Goal: Task Accomplishment & Management: Manage account settings

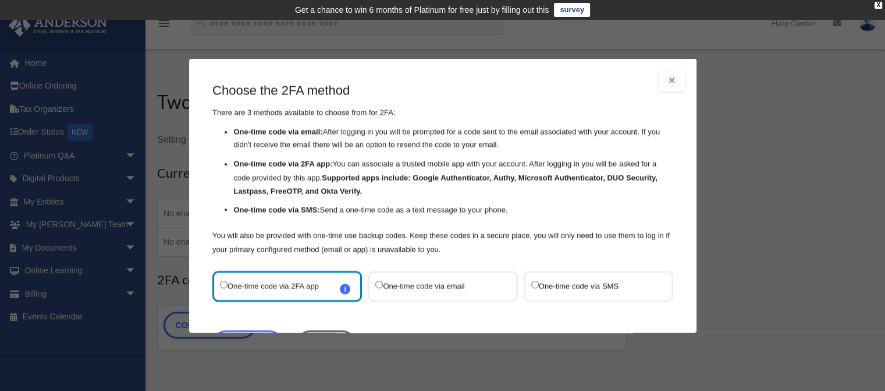
click at [419, 286] on label "One-time code via email" at bounding box center [436, 286] width 123 height 16
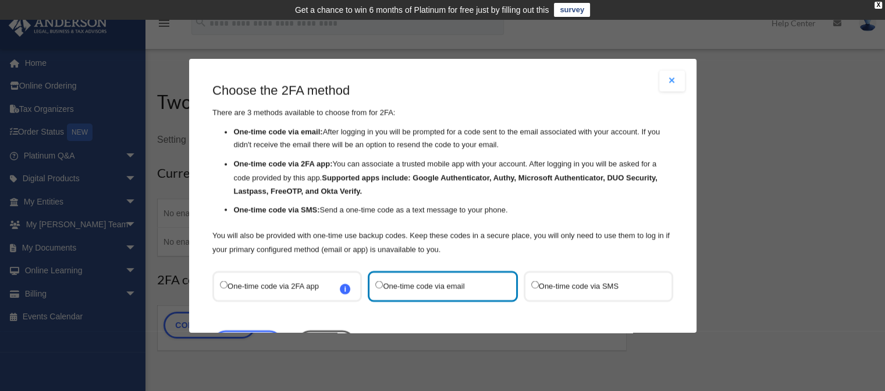
click at [532, 288] on label "One-time code via SMS" at bounding box center [592, 286] width 123 height 16
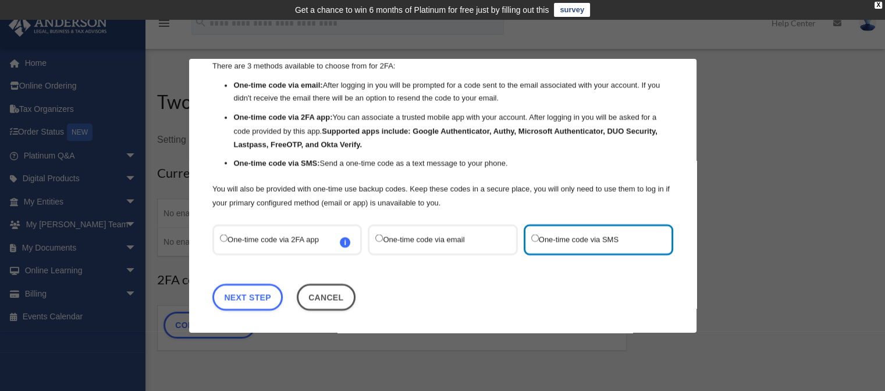
scroll to position [47, 0]
click at [242, 300] on link "Next Step" at bounding box center [247, 296] width 70 height 27
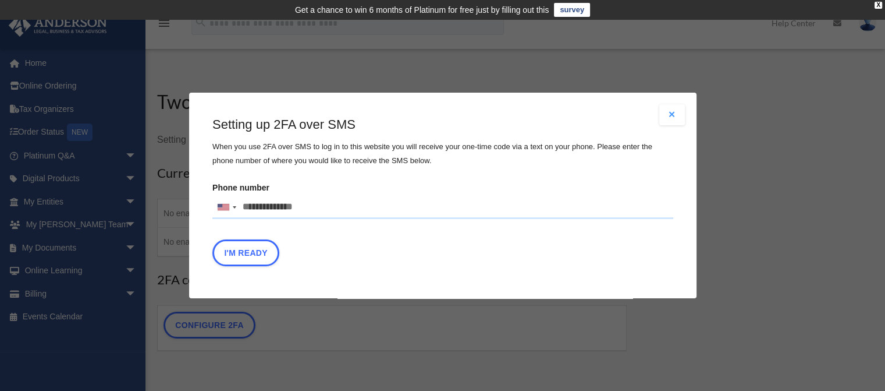
click at [294, 205] on input "Phone number United States +1 United Kingdom +44 Afghanistan (‫افغانستان‬‎) +93…" at bounding box center [442, 207] width 461 height 23
type input "**********"
click at [249, 246] on button "I'm Ready" at bounding box center [245, 252] width 67 height 27
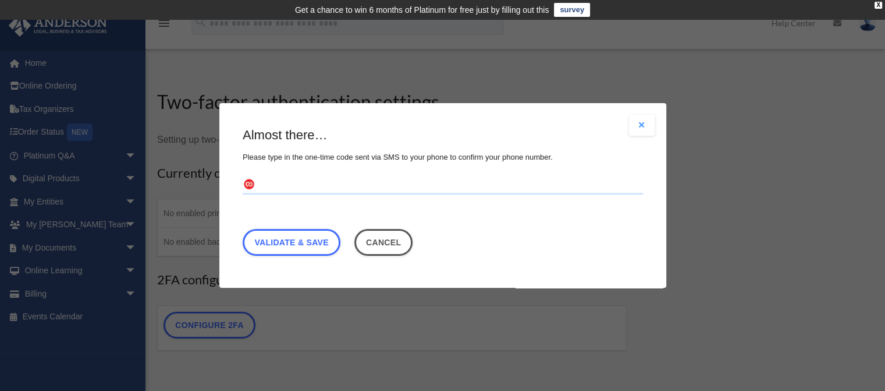
click at [274, 180] on input "text" at bounding box center [443, 185] width 400 height 19
type input "******"
click at [299, 239] on link "Validate & Save" at bounding box center [292, 242] width 98 height 27
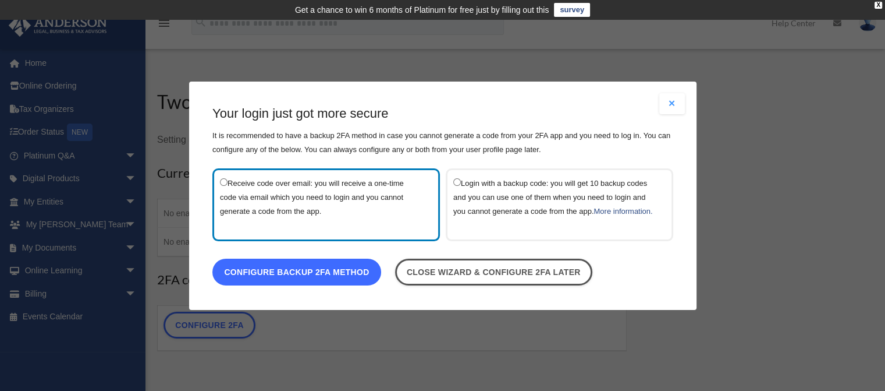
click at [310, 265] on link "Configure backup 2FA method" at bounding box center [296, 271] width 169 height 27
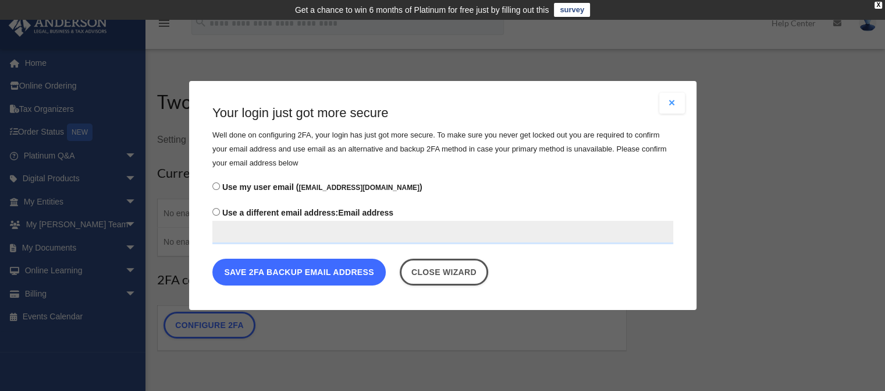
click at [313, 274] on button "Save 2FA backup email address" at bounding box center [298, 271] width 173 height 27
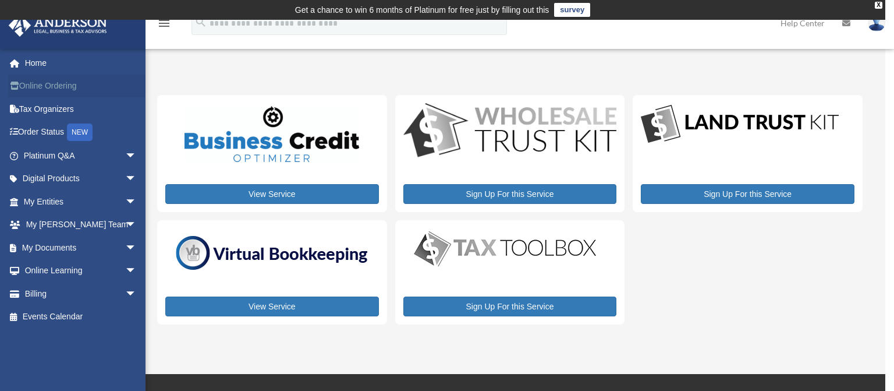
click at [47, 85] on link "Online Ordering" at bounding box center [81, 85] width 146 height 23
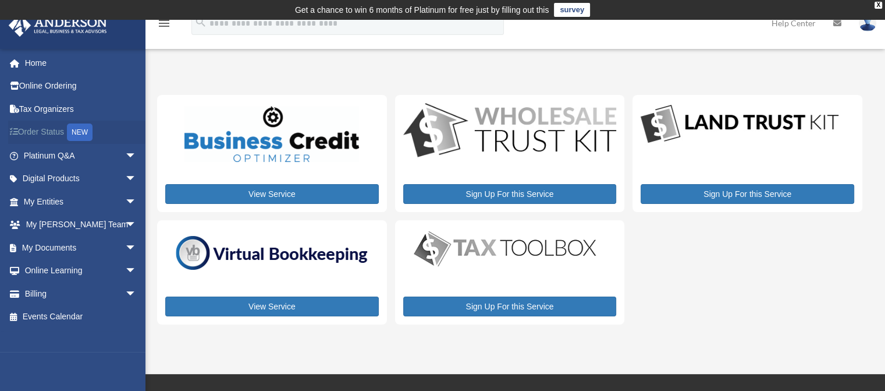
click at [41, 134] on link "Order Status NEW" at bounding box center [81, 132] width 146 height 24
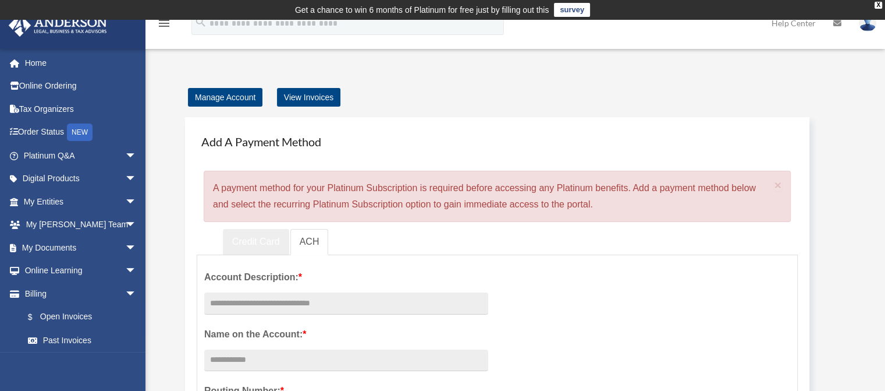
click at [260, 244] on link "Credit Card" at bounding box center [256, 242] width 66 height 26
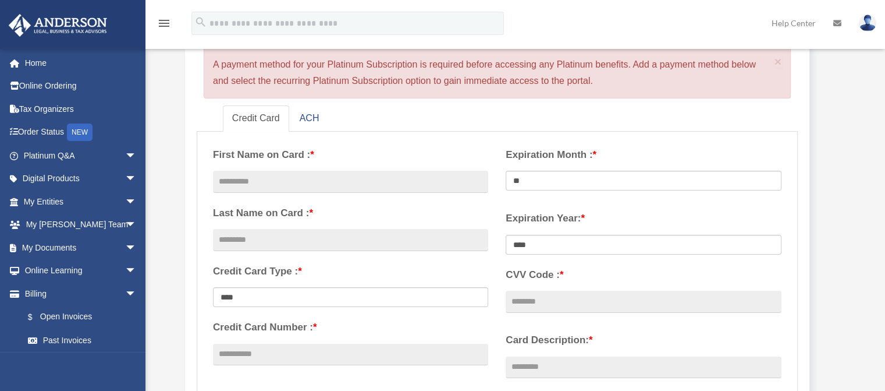
scroll to position [127, 0]
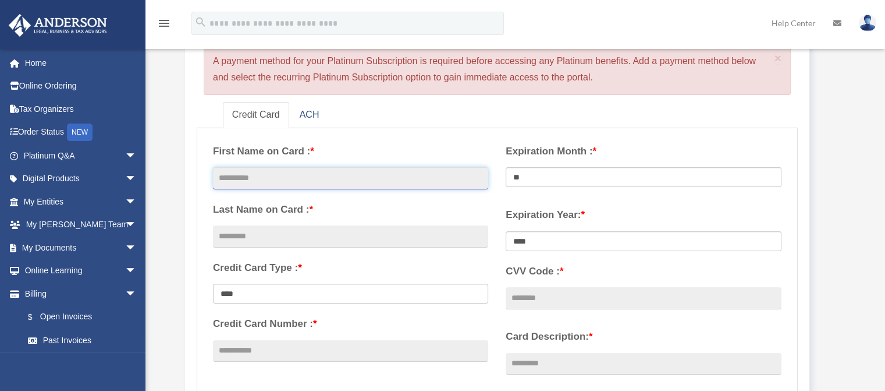
click at [331, 173] on input "text" at bounding box center [350, 178] width 275 height 22
type input "*****"
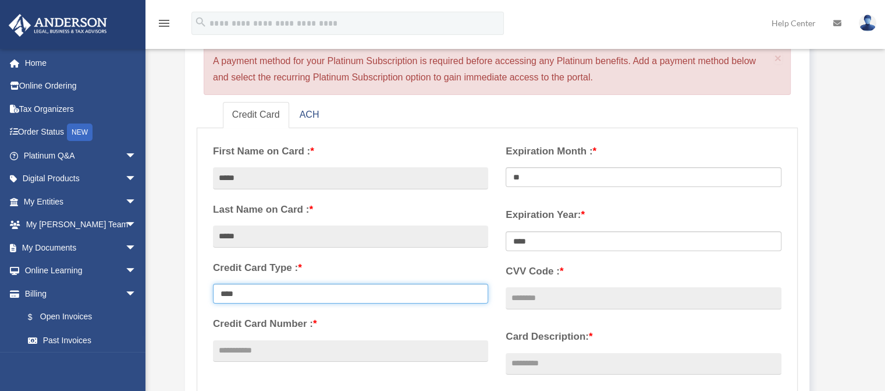
select select "****"
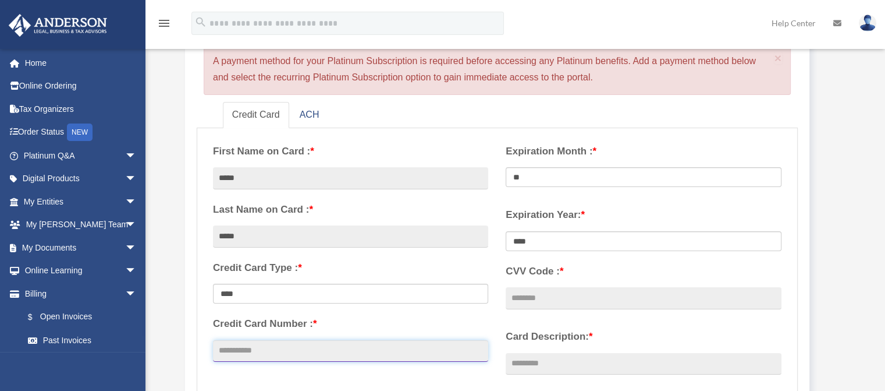
type input "**********"
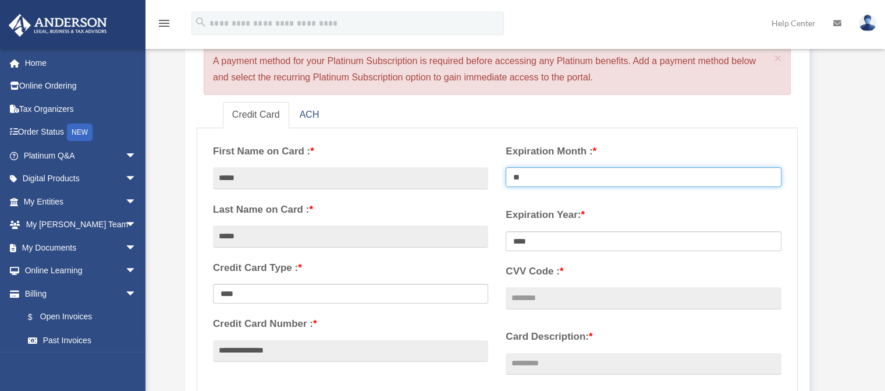
select select "**"
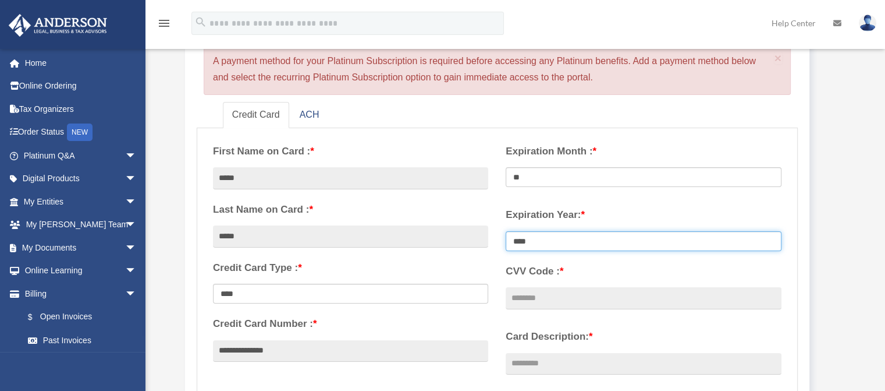
select select "****"
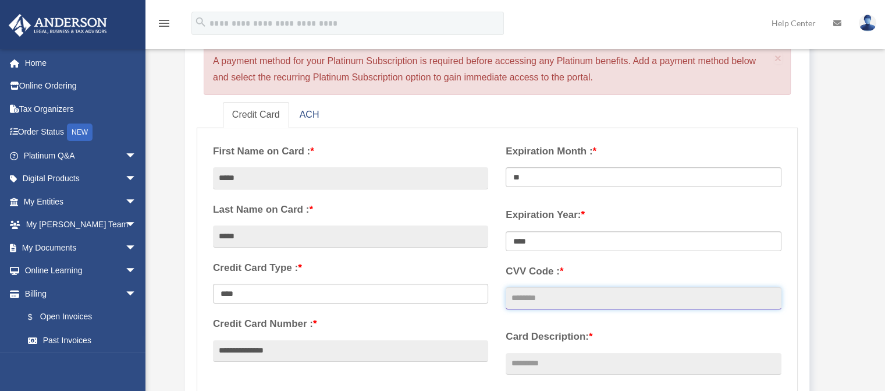
type input "****"
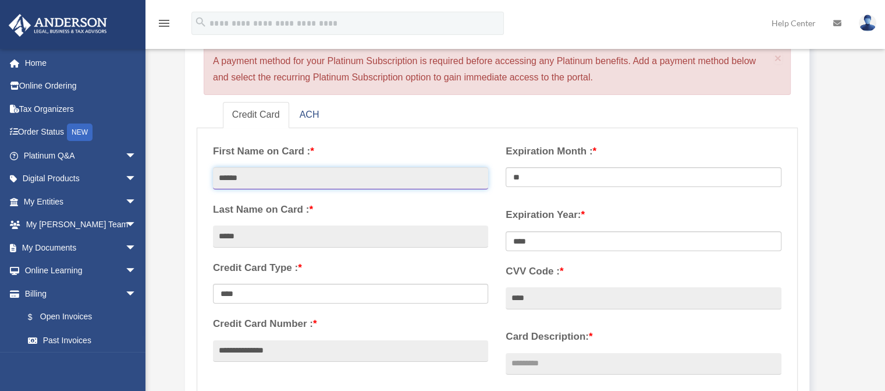
type input "*****"
click at [198, 240] on form "**********" at bounding box center [497, 340] width 601 height 424
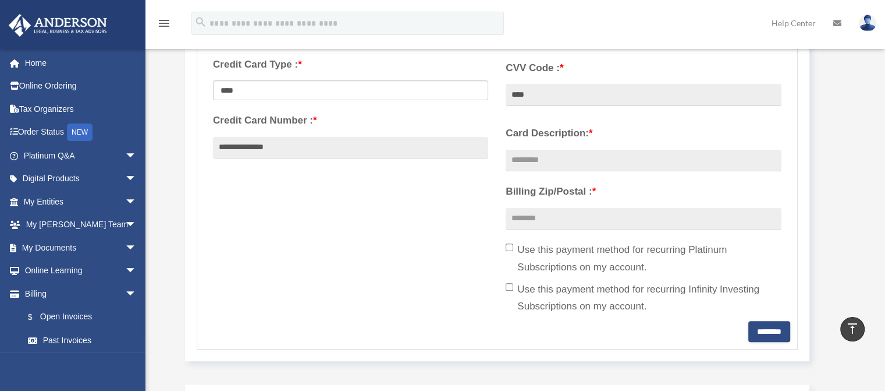
scroll to position [329, 0]
click at [537, 159] on input "Card Description: *" at bounding box center [643, 161] width 275 height 22
type input "****"
click at [573, 212] on input "Billing Zip/Postal : *" at bounding box center [643, 219] width 275 height 22
type input "*****"
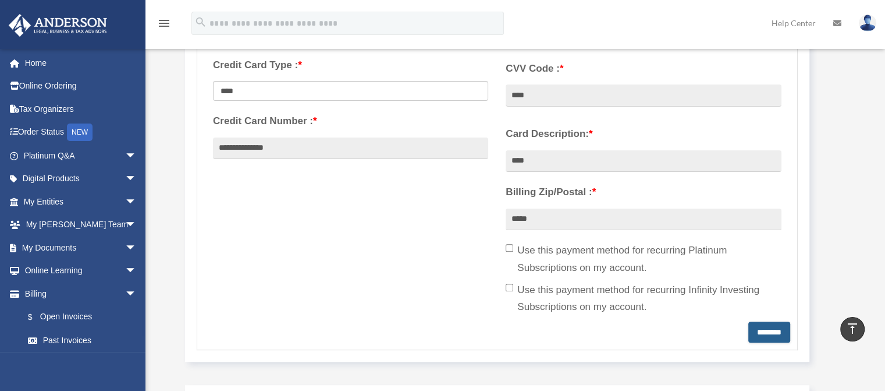
click at [758, 328] on input "********" at bounding box center [769, 331] width 42 height 21
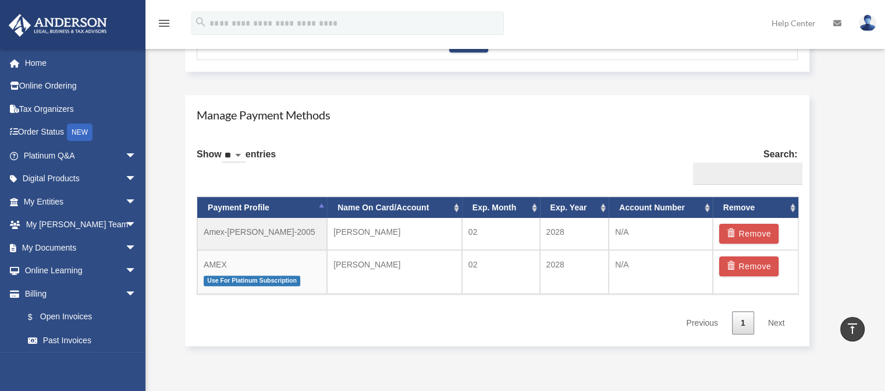
scroll to position [655, 0]
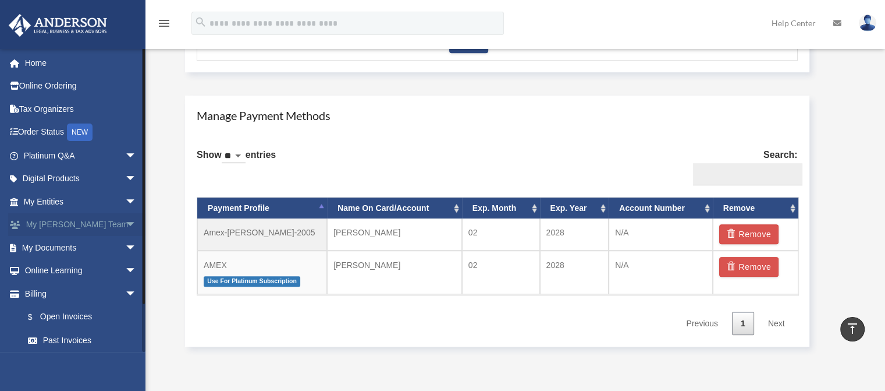
click at [126, 223] on span "arrow_drop_down" at bounding box center [136, 225] width 23 height 24
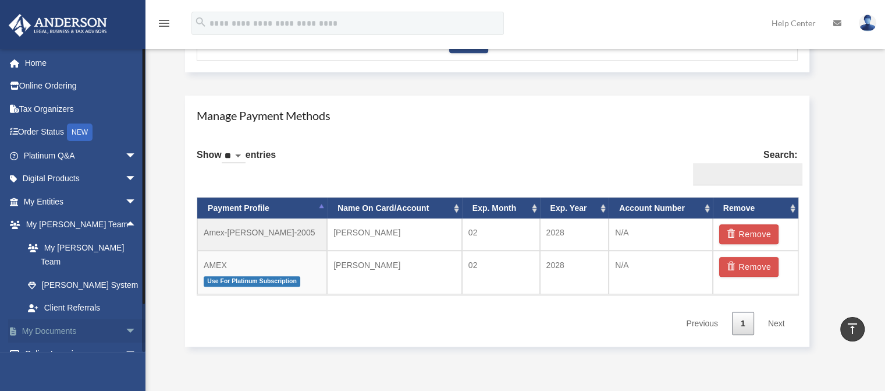
click at [125, 319] on span "arrow_drop_down" at bounding box center [136, 331] width 23 height 24
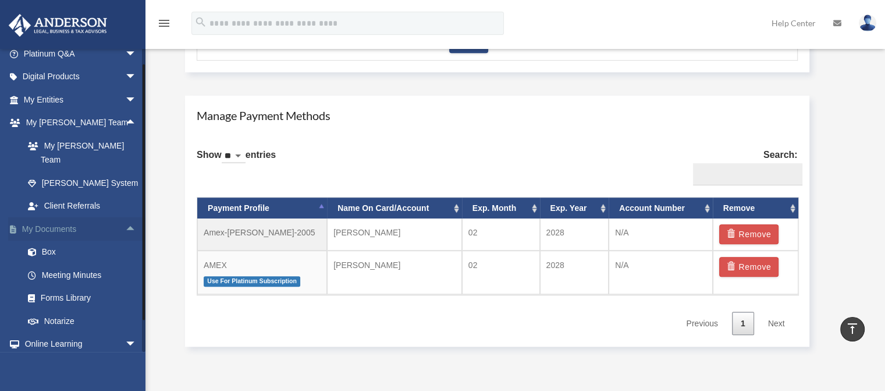
scroll to position [116, 0]
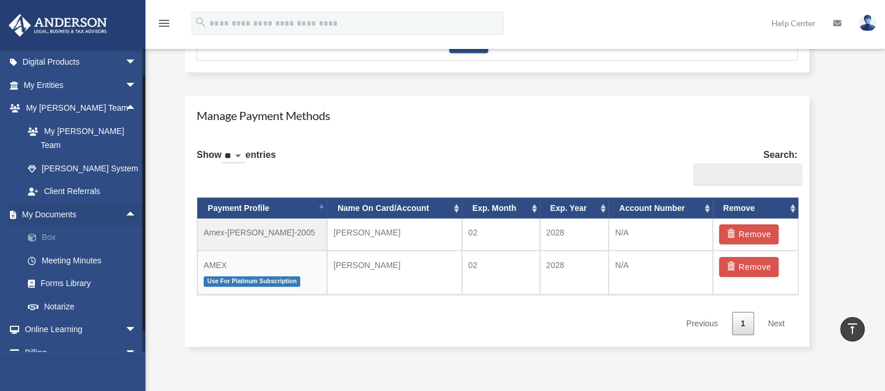
click at [53, 226] on link "Box" at bounding box center [85, 237] width 138 height 23
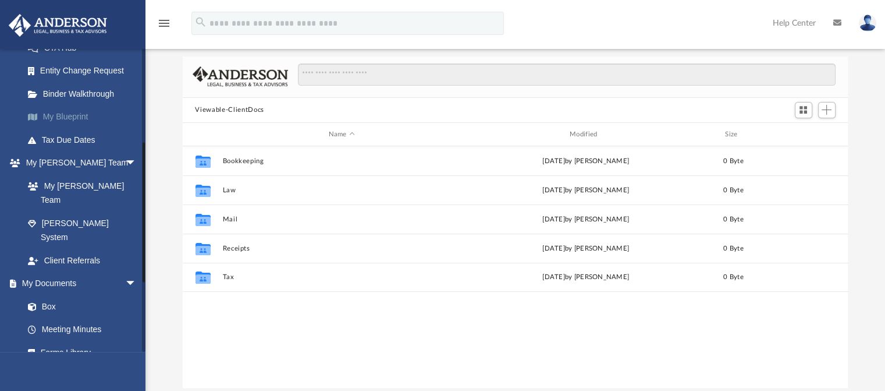
scroll to position [199, 0]
click at [69, 113] on link "My Blueprint" at bounding box center [85, 117] width 138 height 23
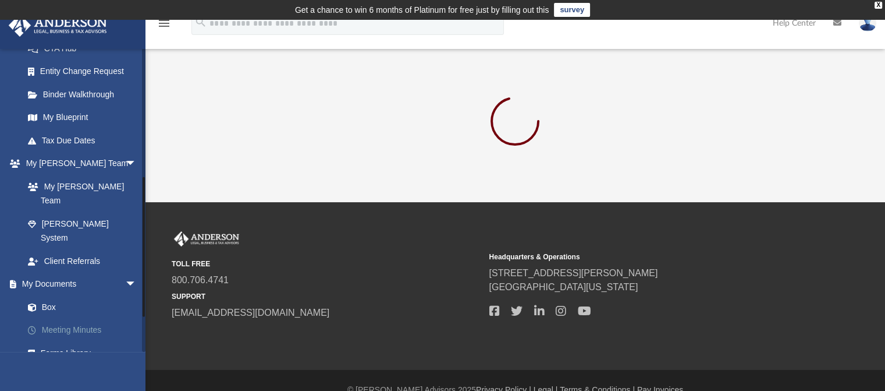
scroll to position [347, 0]
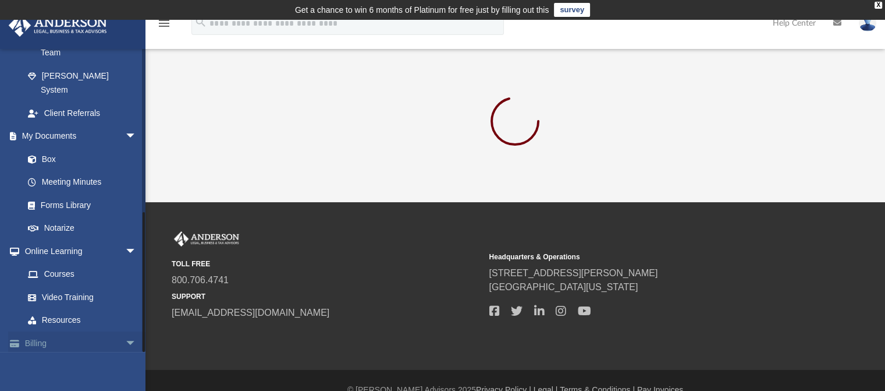
click at [125, 331] on span "arrow_drop_down" at bounding box center [136, 343] width 23 height 24
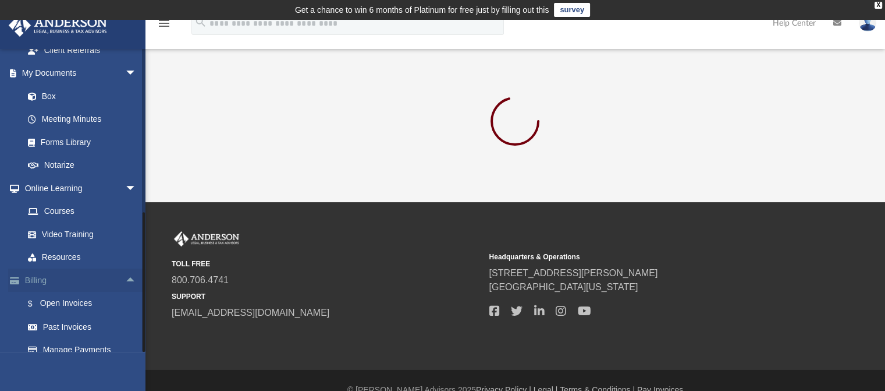
scroll to position [416, 0]
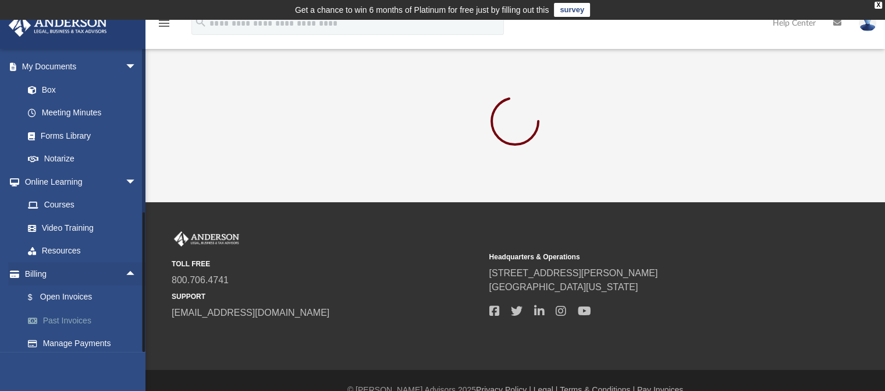
click at [75, 308] on link "Past Invoices" at bounding box center [85, 319] width 138 height 23
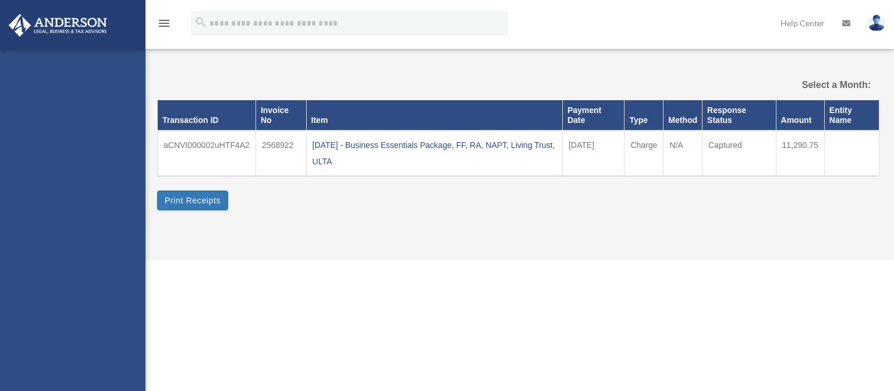
select select
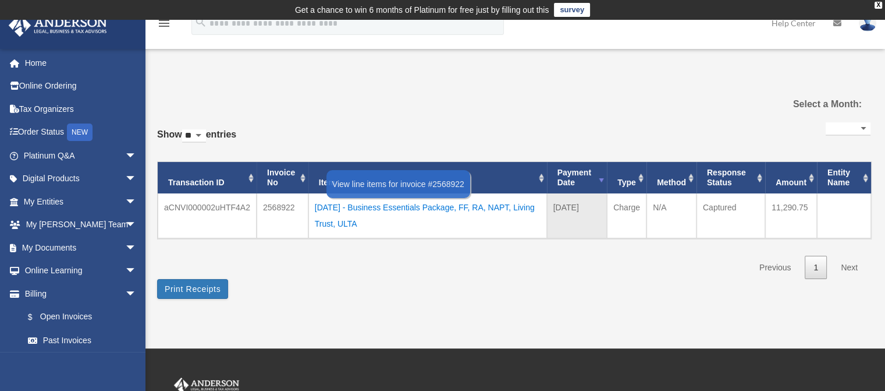
click at [324, 221] on div "2025.08.14 - Business Essentials Package, FF, RA, NAPT, Living Trust, ULTA" at bounding box center [428, 215] width 226 height 33
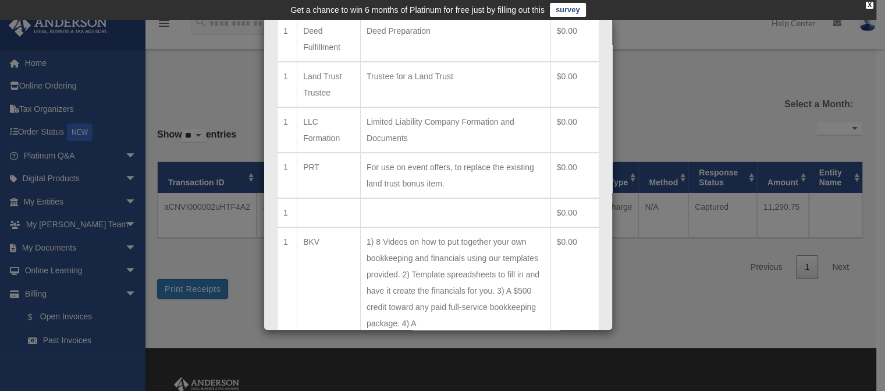
scroll to position [577, 0]
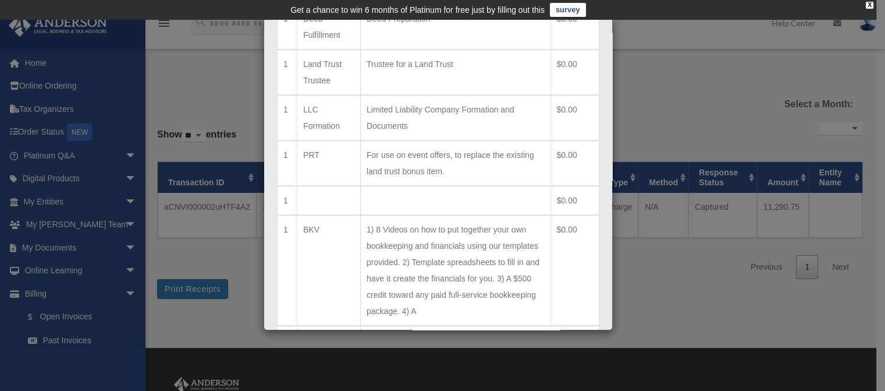
click at [30, 60] on div "Line Items for Invoice #2568922 - $11290.75 × Qty Item Description Total 1 BEBK…" at bounding box center [442, 195] width 885 height 391
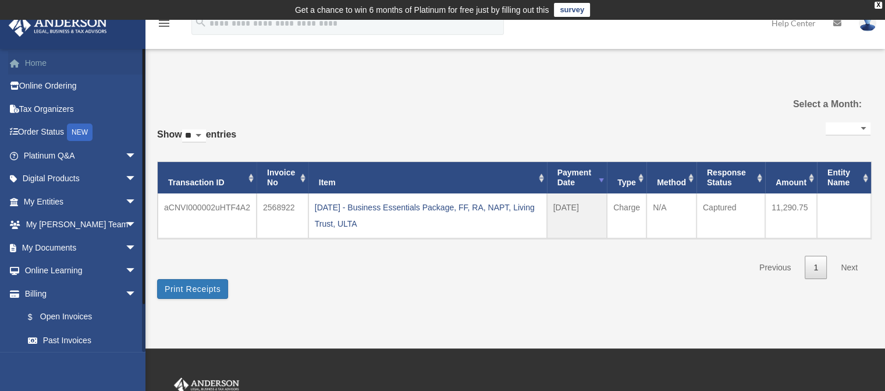
click at [44, 63] on link "Home" at bounding box center [81, 62] width 146 height 23
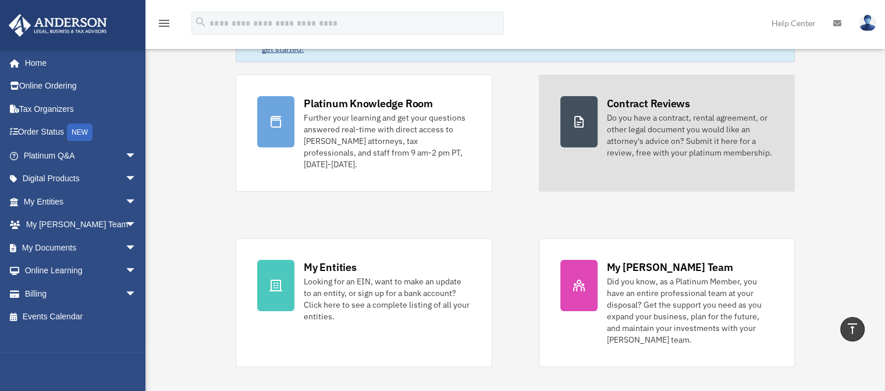
scroll to position [31, 0]
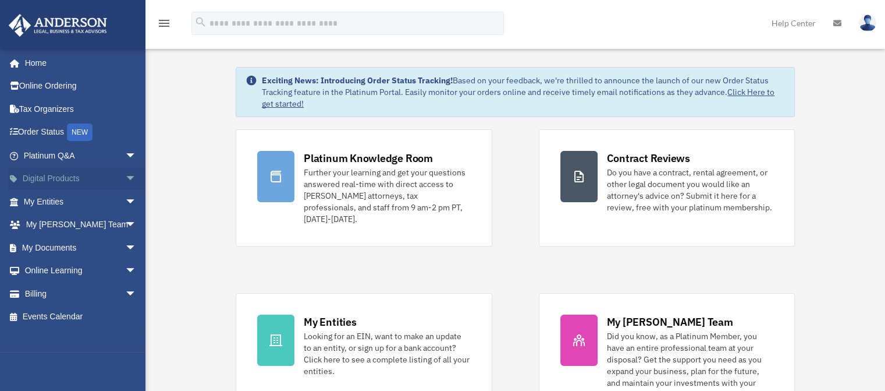
click at [125, 178] on span "arrow_drop_down" at bounding box center [136, 179] width 23 height 24
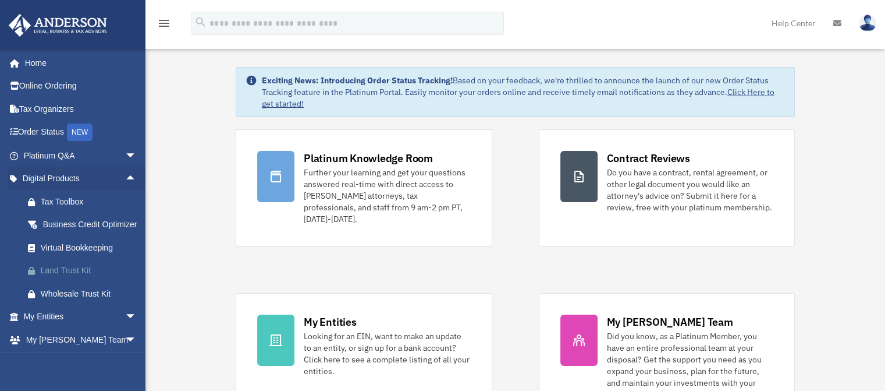
click at [74, 278] on div "Land Trust Kit" at bounding box center [90, 270] width 99 height 15
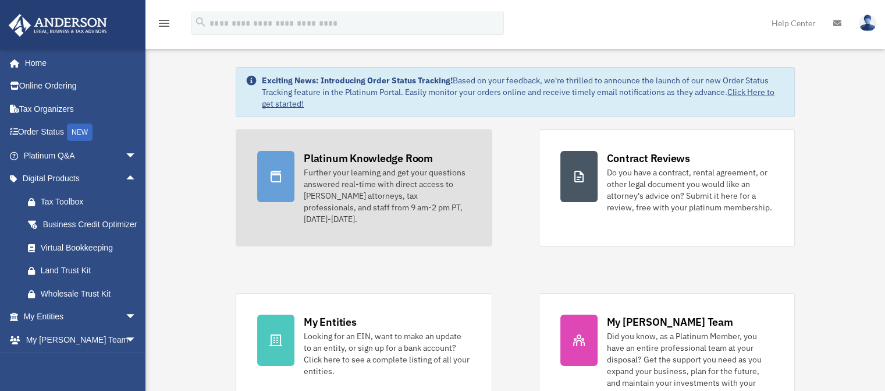
click at [328, 188] on div "Further your learning and get your questions answered real-time with direct acc…" at bounding box center [387, 195] width 166 height 58
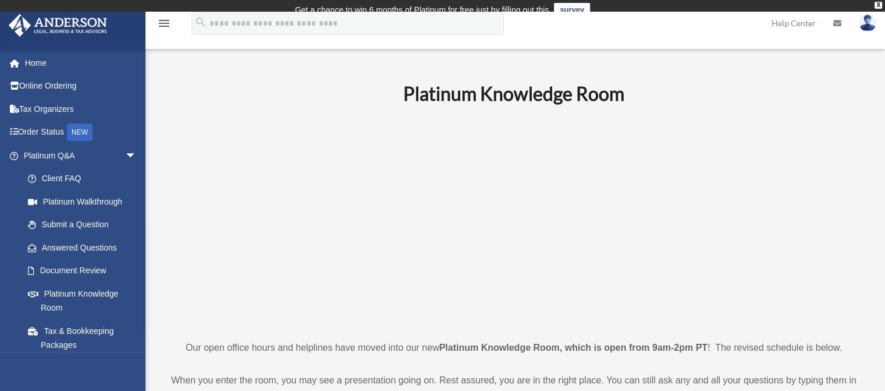
click at [864, 27] on img at bounding box center [867, 23] width 17 height 17
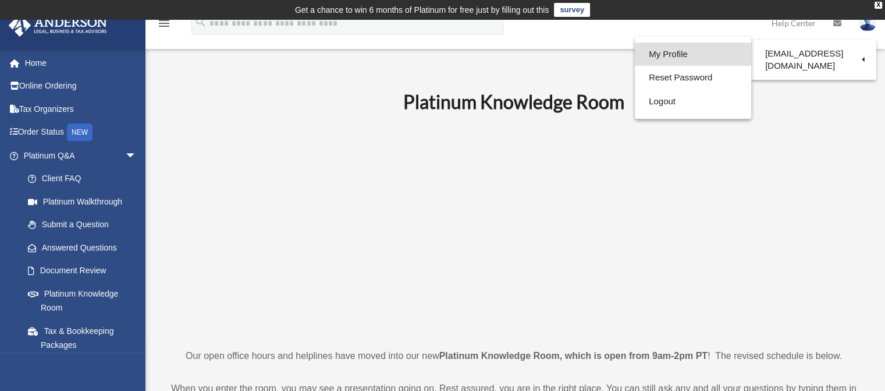
click at [680, 55] on link "My Profile" at bounding box center [693, 54] width 116 height 24
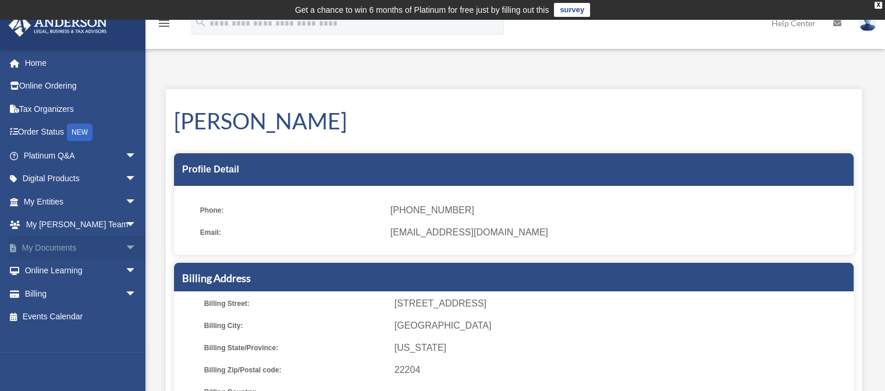
click at [40, 246] on link "My Documents arrow_drop_down" at bounding box center [81, 247] width 146 height 23
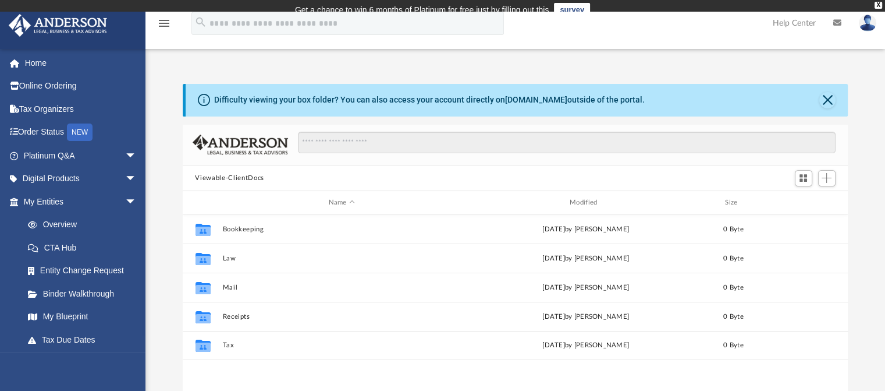
scroll to position [255, 657]
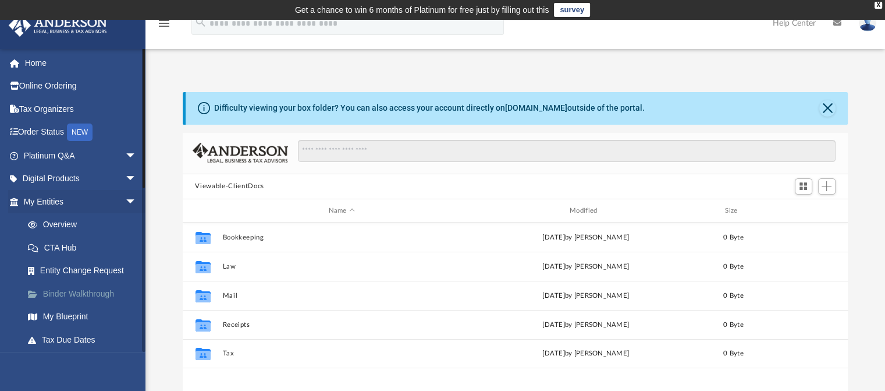
click at [57, 294] on link "Binder Walkthrough" at bounding box center [85, 293] width 138 height 23
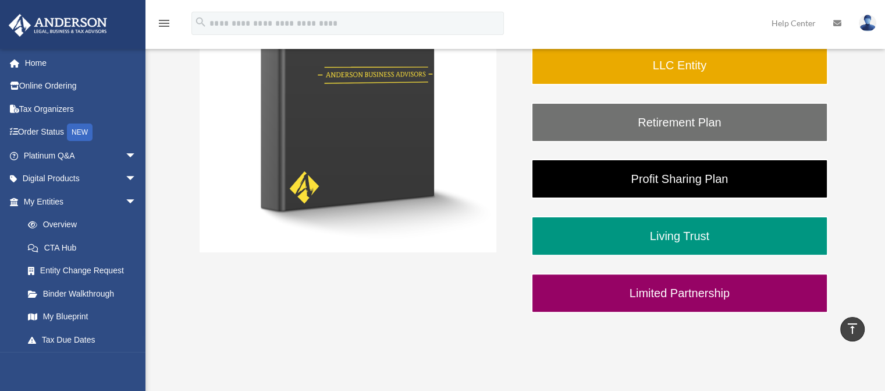
scroll to position [286, 0]
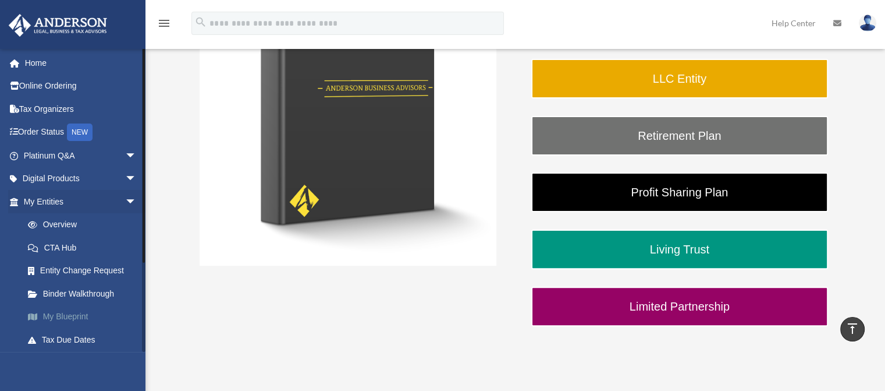
click at [63, 315] on link "My Blueprint" at bounding box center [85, 316] width 138 height 23
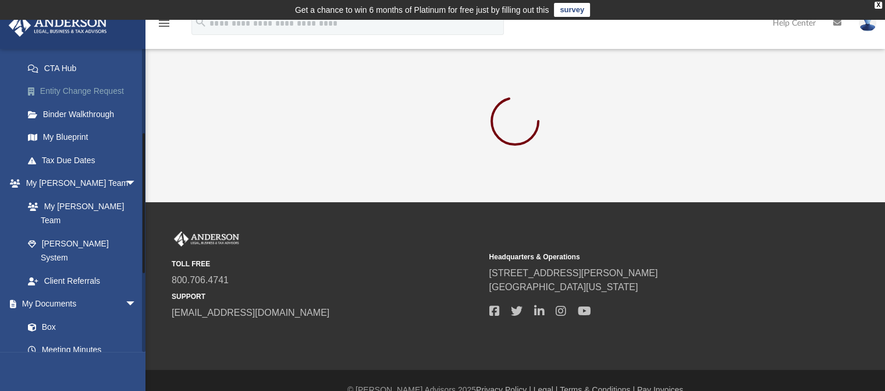
scroll to position [179, 0]
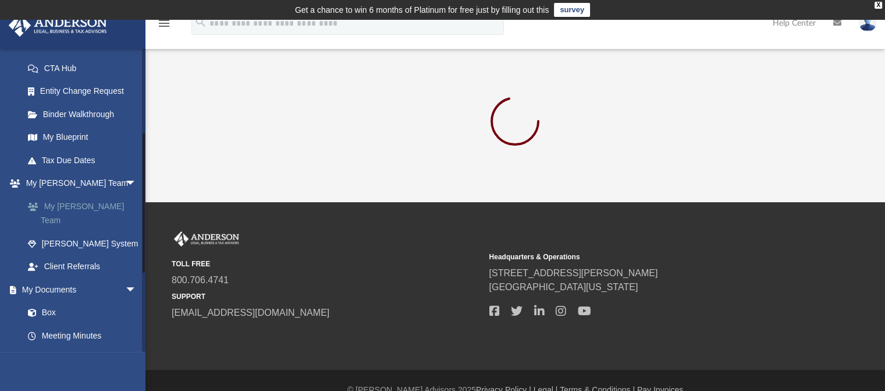
click at [74, 211] on link "My [PERSON_NAME] Team" at bounding box center [85, 212] width 138 height 37
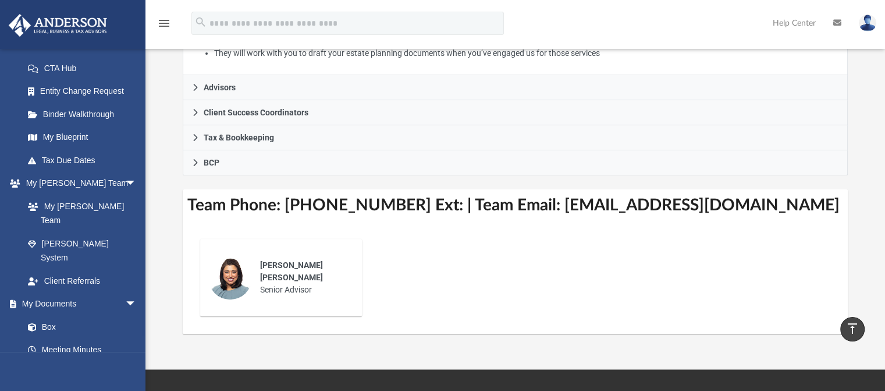
scroll to position [338, 0]
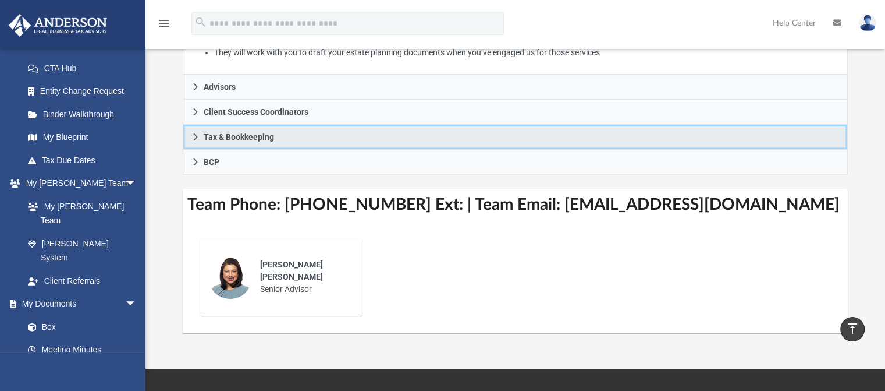
click at [195, 140] on icon at bounding box center [195, 137] width 8 height 8
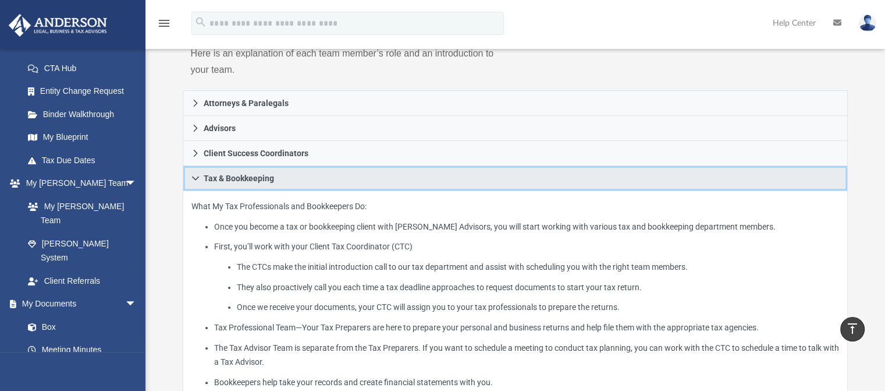
scroll to position [178, 0]
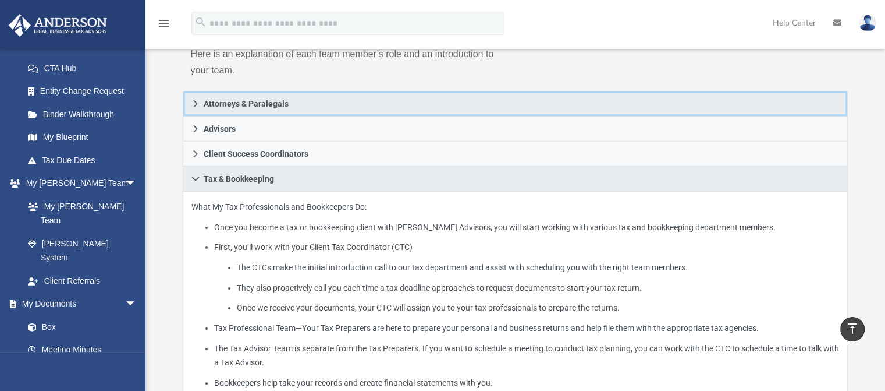
click at [196, 107] on icon at bounding box center [195, 104] width 8 height 8
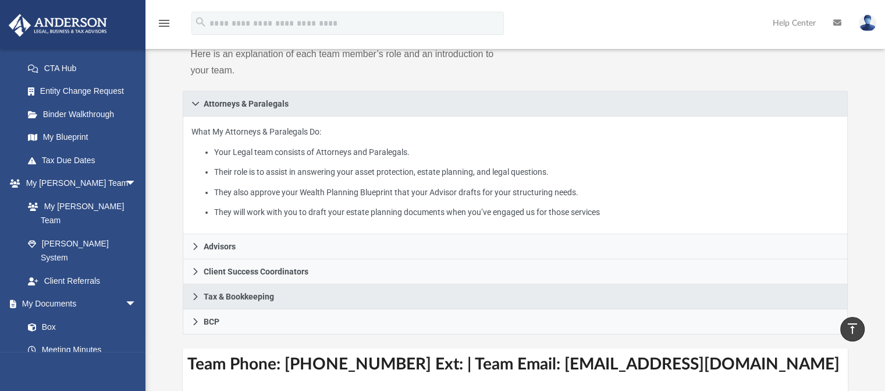
click at [160, 16] on icon "menu" at bounding box center [164, 23] width 14 height 14
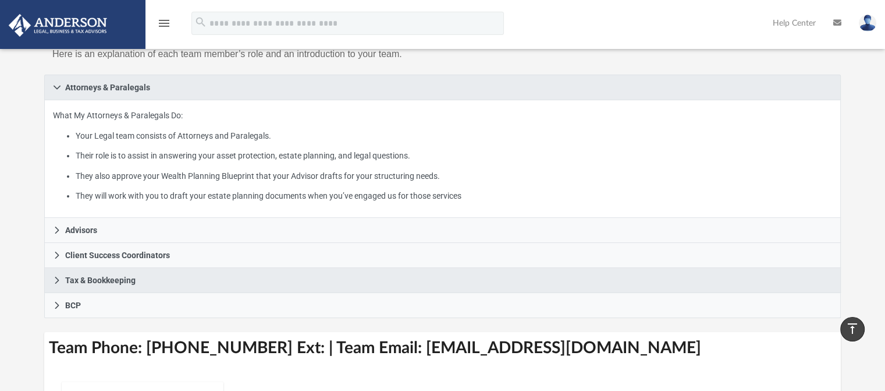
scroll to position [307, 0]
click at [160, 16] on icon "menu" at bounding box center [164, 23] width 14 height 14
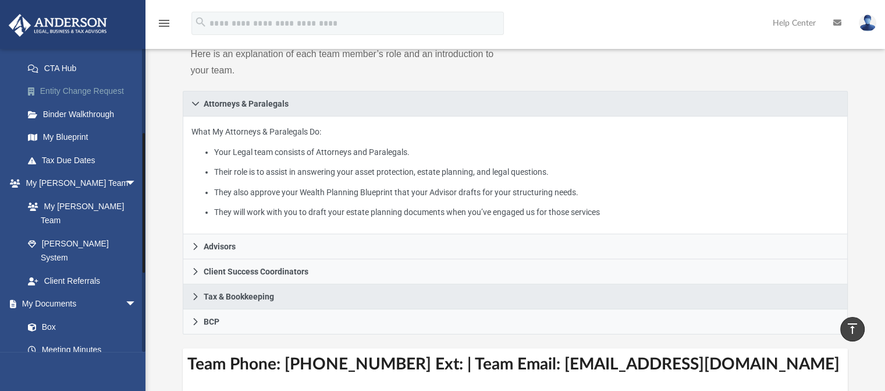
scroll to position [0, 0]
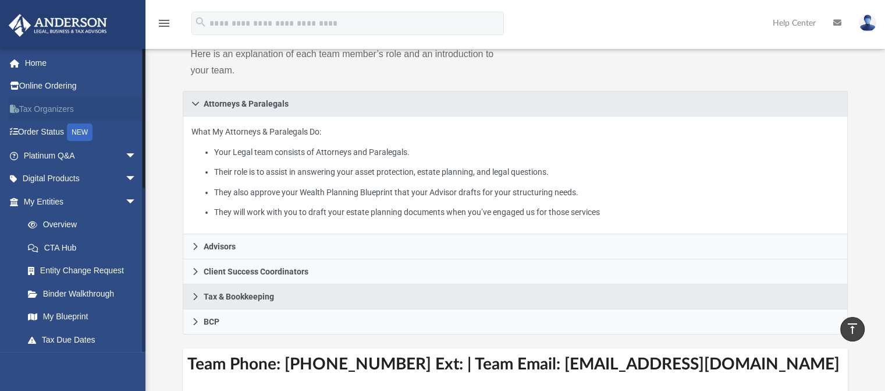
click at [43, 102] on link "Tax Organizers" at bounding box center [81, 108] width 146 height 23
